Goal: Check status: Check status

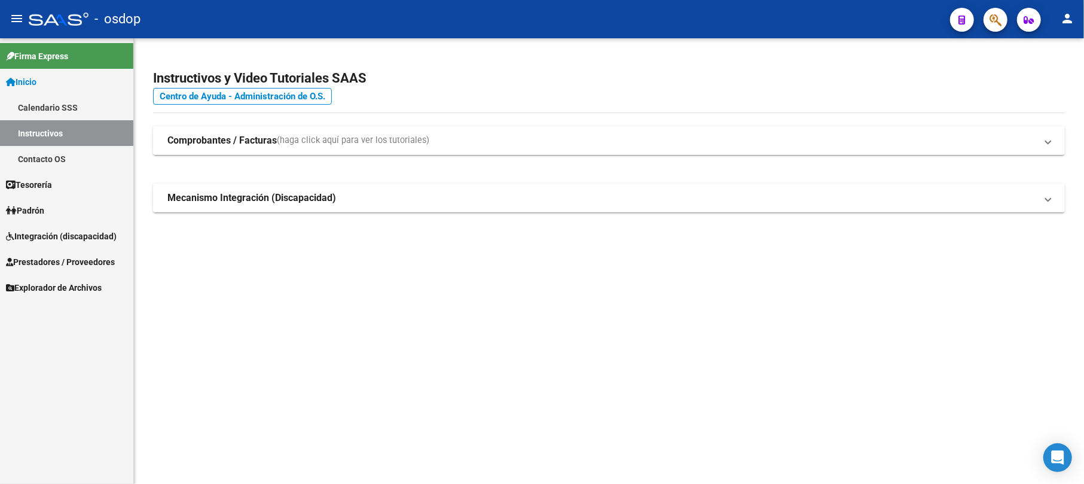
click at [69, 261] on span "Prestadores / Proveedores" at bounding box center [60, 261] width 109 height 13
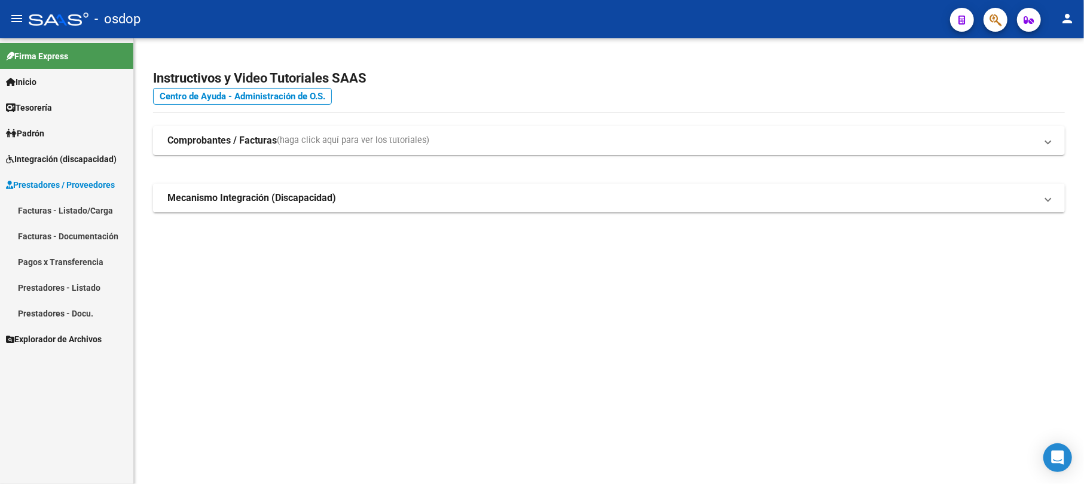
click at [66, 235] on link "Facturas - Documentación" at bounding box center [66, 236] width 133 height 26
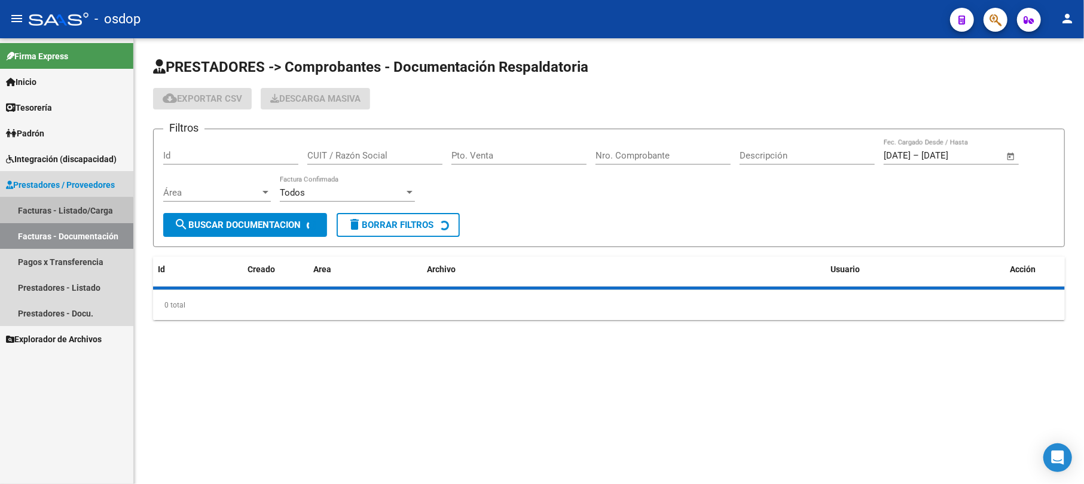
click at [60, 211] on link "Facturas - Listado/Carga" at bounding box center [66, 210] width 133 height 26
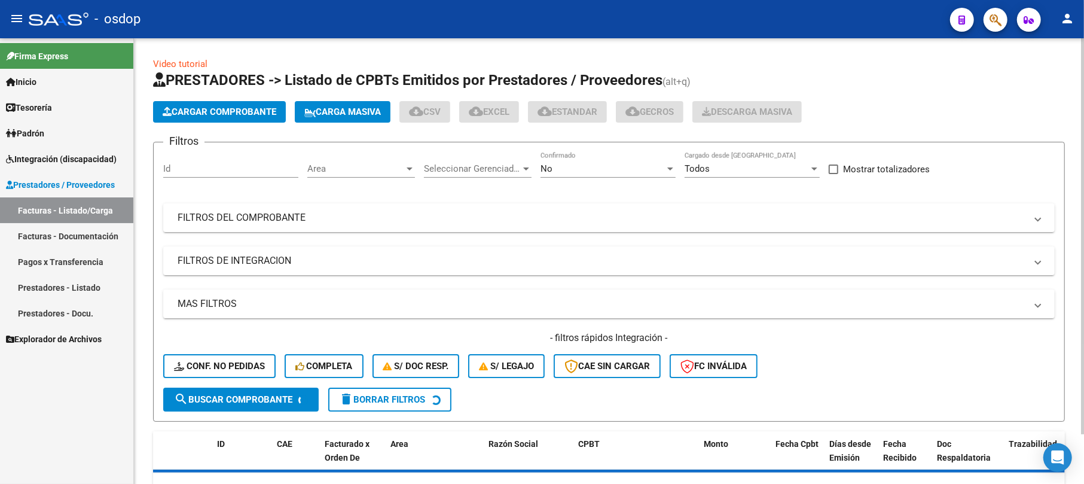
click at [187, 169] on input "Id" at bounding box center [230, 168] width 135 height 11
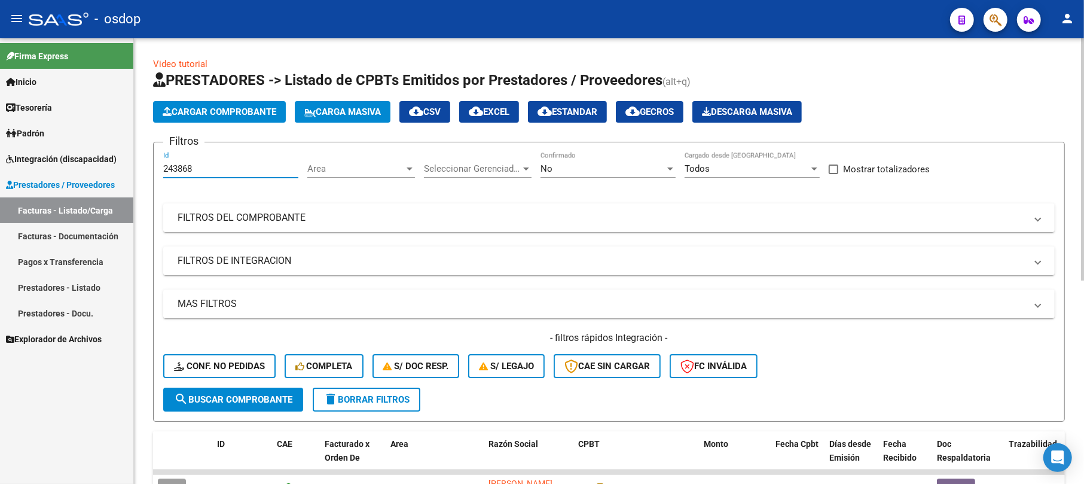
type input "243868"
click at [221, 394] on span "search Buscar Comprobante" at bounding box center [233, 399] width 118 height 11
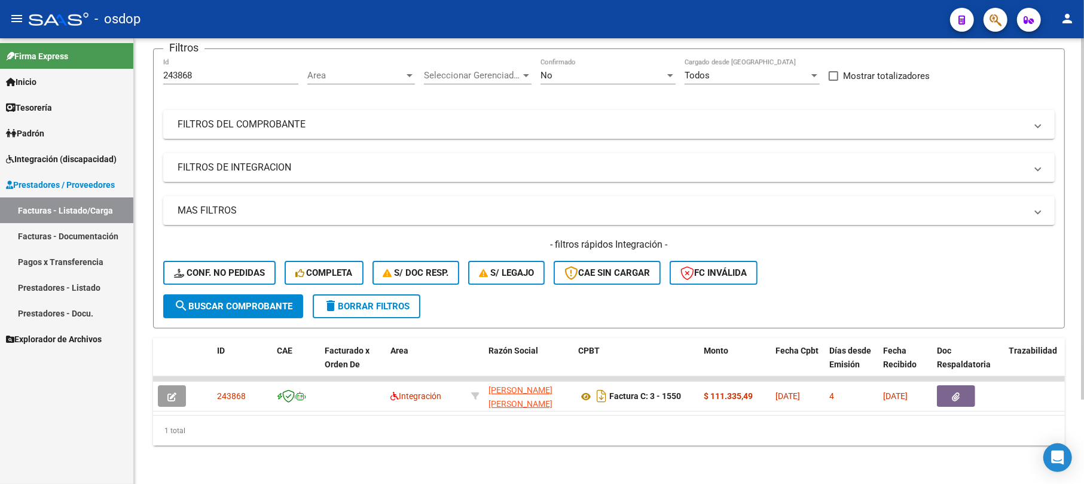
scroll to position [104, 0]
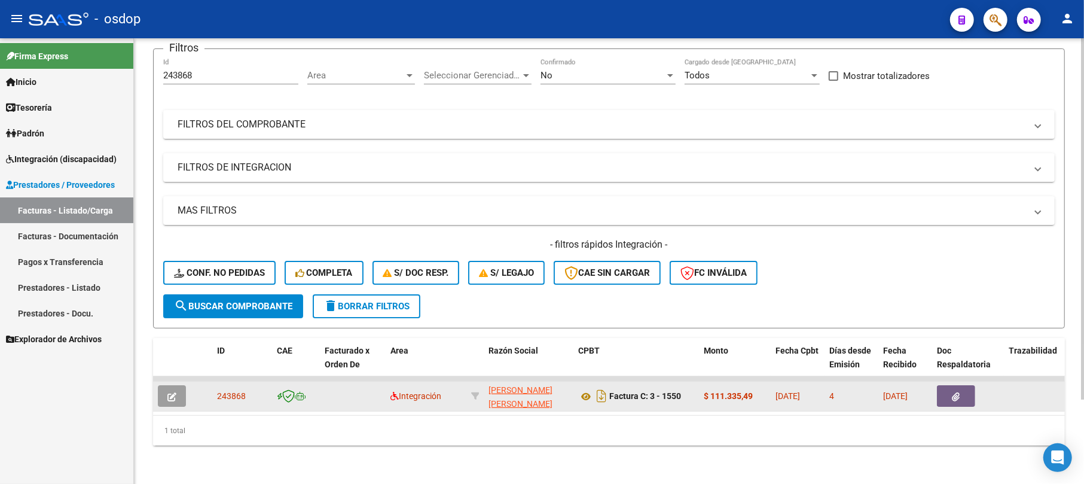
click at [163, 385] on button "button" at bounding box center [172, 396] width 28 height 22
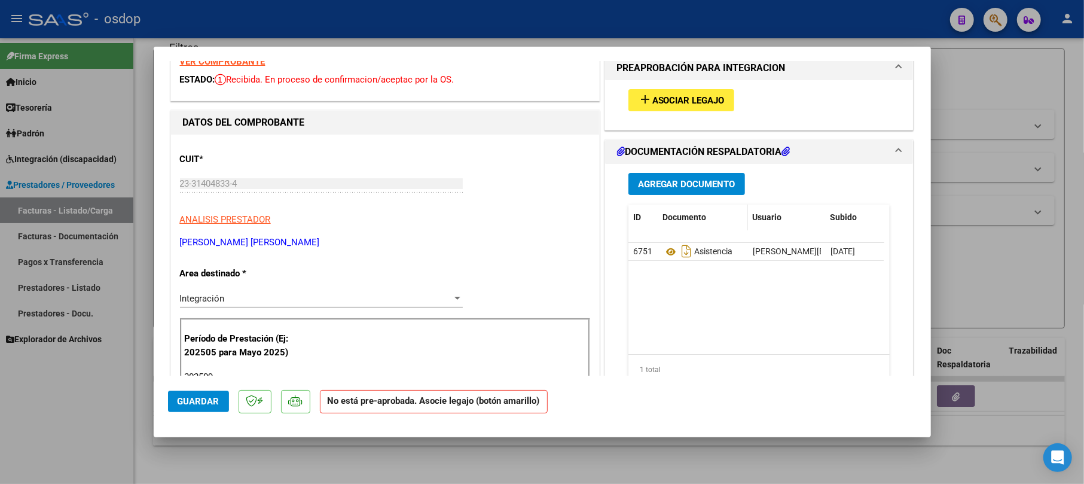
scroll to position [0, 0]
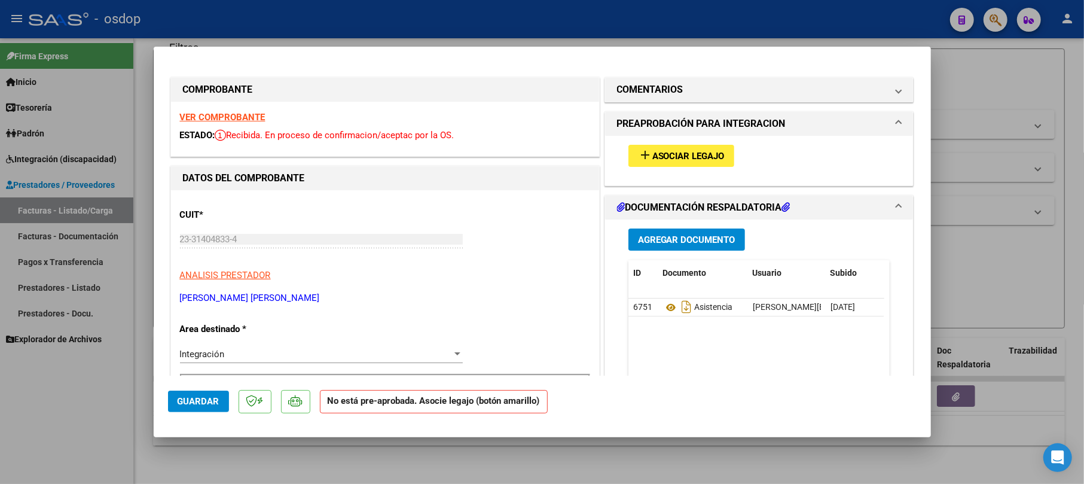
click at [678, 156] on span "Asociar Legajo" at bounding box center [689, 156] width 72 height 11
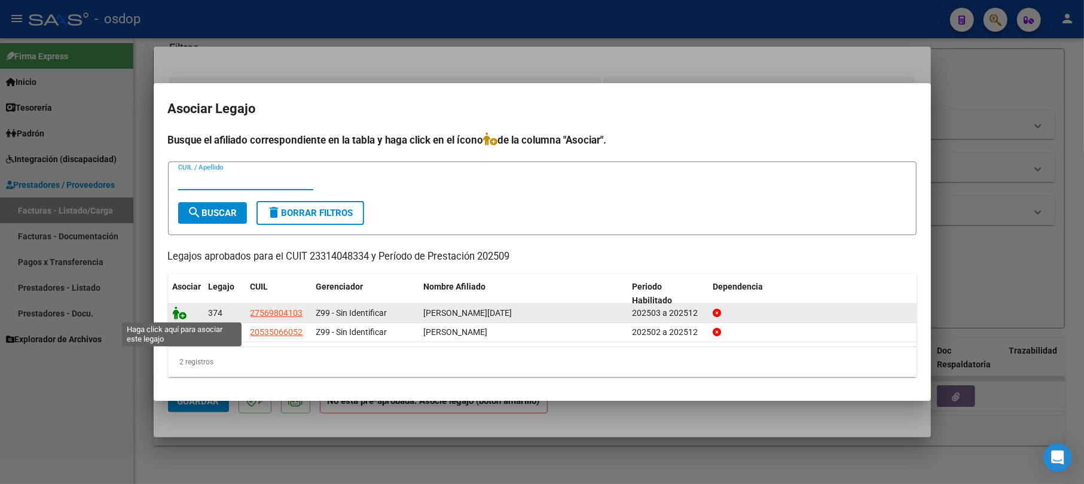
click at [178, 312] on icon at bounding box center [180, 312] width 14 height 13
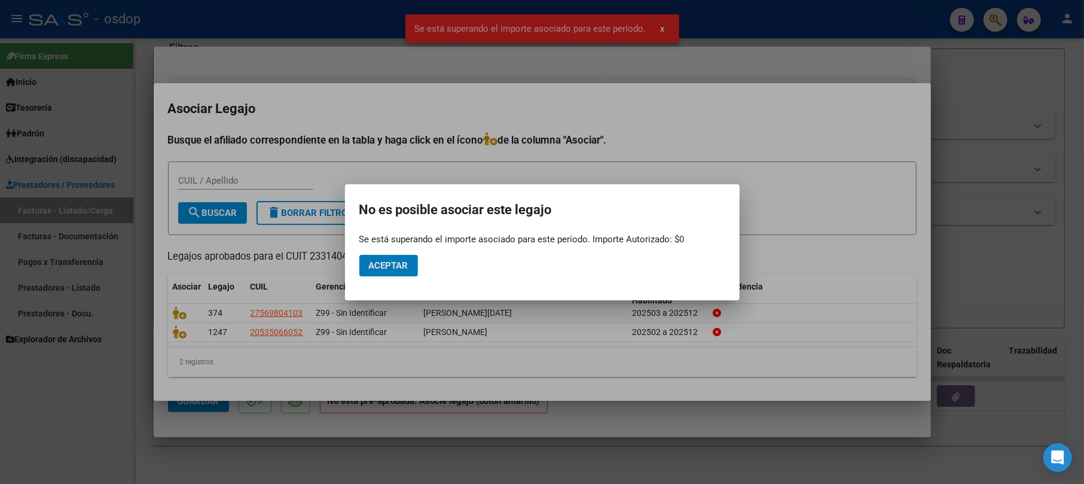
click at [397, 269] on span "Aceptar" at bounding box center [388, 265] width 39 height 11
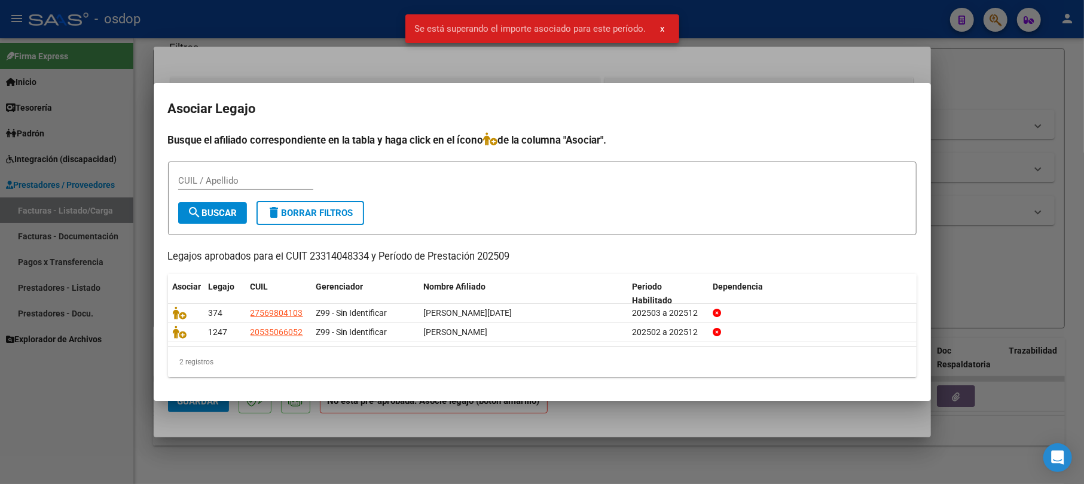
click at [977, 211] on div at bounding box center [542, 242] width 1084 height 484
